Goal: Task Accomplishment & Management: Complete application form

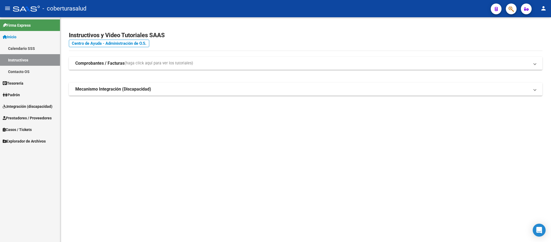
click at [32, 108] on span "Integración (discapacidad)" at bounding box center [28, 106] width 50 height 6
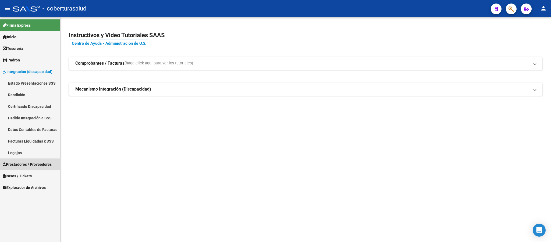
click at [31, 162] on span "Prestadores / Proveedores" at bounding box center [27, 164] width 49 height 6
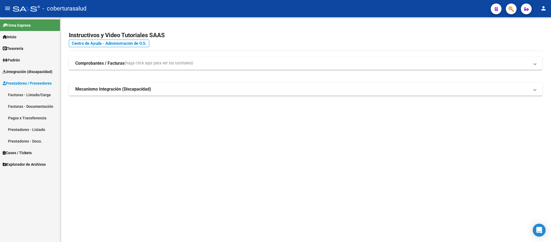
click at [36, 93] on link "Facturas - Listado/Carga" at bounding box center [30, 95] width 60 height 12
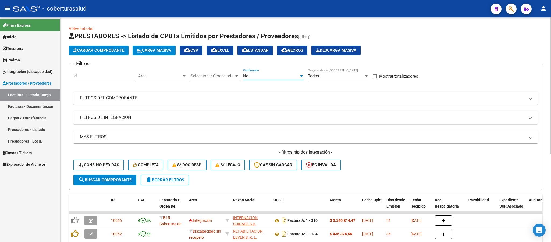
click at [279, 74] on div "No" at bounding box center [271, 75] width 56 height 5
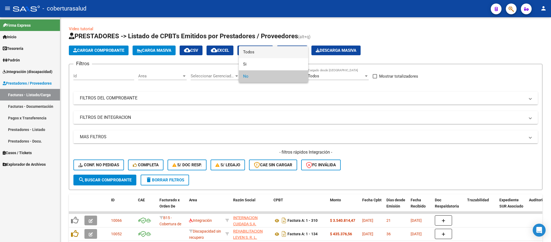
click at [280, 55] on span "Todos" at bounding box center [273, 52] width 61 height 12
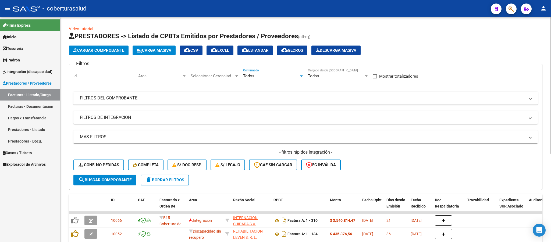
click at [304, 94] on mat-expansion-panel-header "FILTROS DEL COMPROBANTE" at bounding box center [305, 97] width 465 height 13
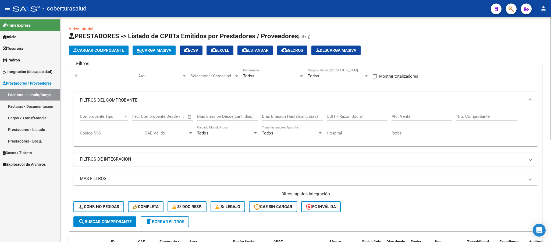
click at [360, 113] on div "CUIT / Razón Social" at bounding box center [357, 115] width 61 height 12
paste input "20324343696"
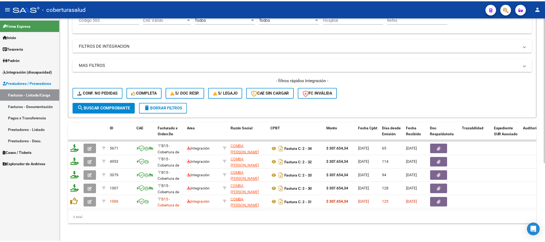
scroll to position [120, 0]
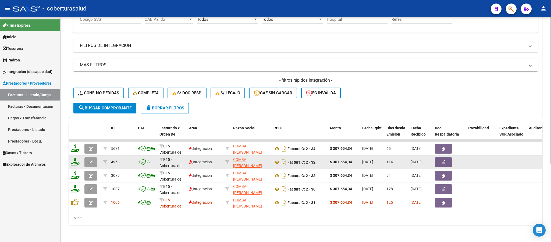
type input "20324343696"
click at [90, 160] on icon "button" at bounding box center [91, 162] width 4 height 4
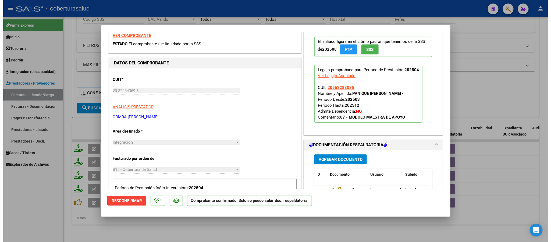
scroll to position [0, 0]
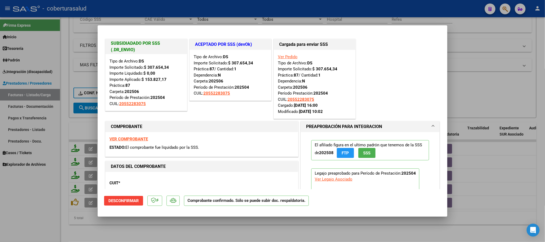
click at [399, 49] on div "SUBSIDIADADO POR SSS (.DR_ENVIO) Tipo de Archivo: DS Importe Solicitado: $ 307.…" at bounding box center [272, 79] width 337 height 82
type input "$ 0,00"
